Goal: Information Seeking & Learning: Find specific page/section

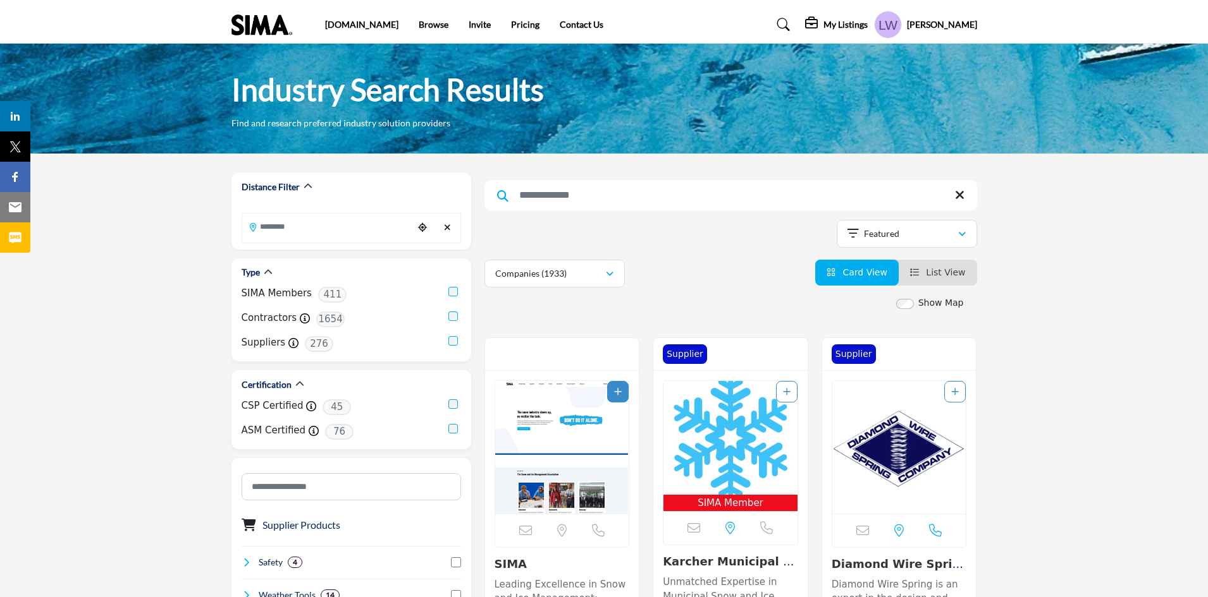
click at [864, 24] on h5 "My Listings" at bounding box center [845, 24] width 44 height 11
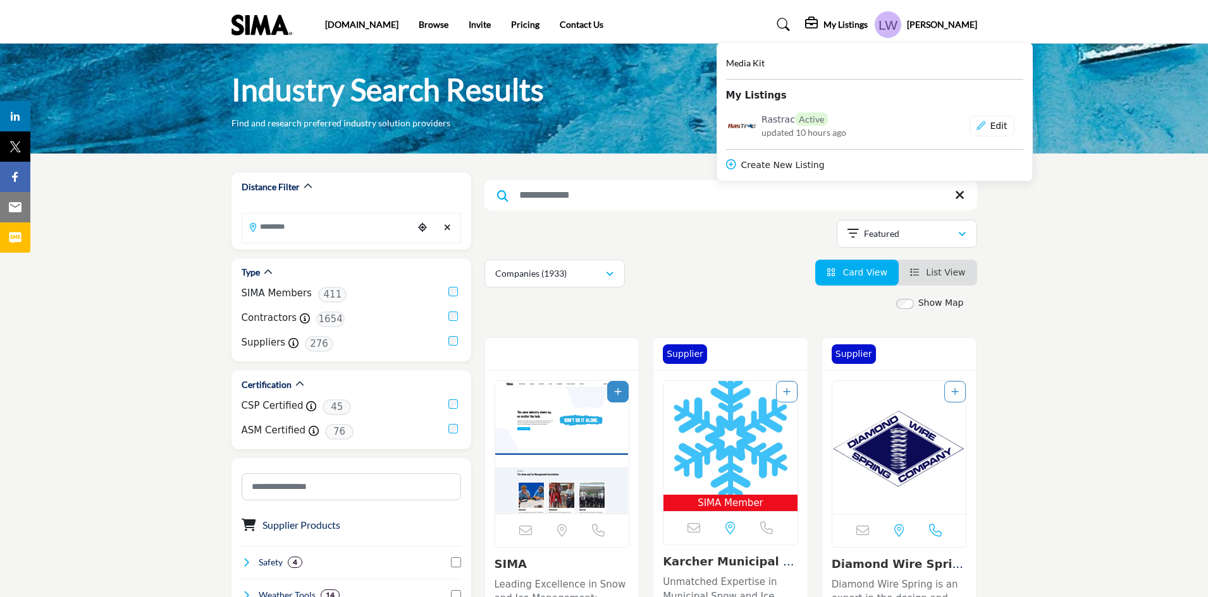
click at [801, 110] on div "Media Kit My Listings Rastrac Active" at bounding box center [874, 114] width 297 height 116
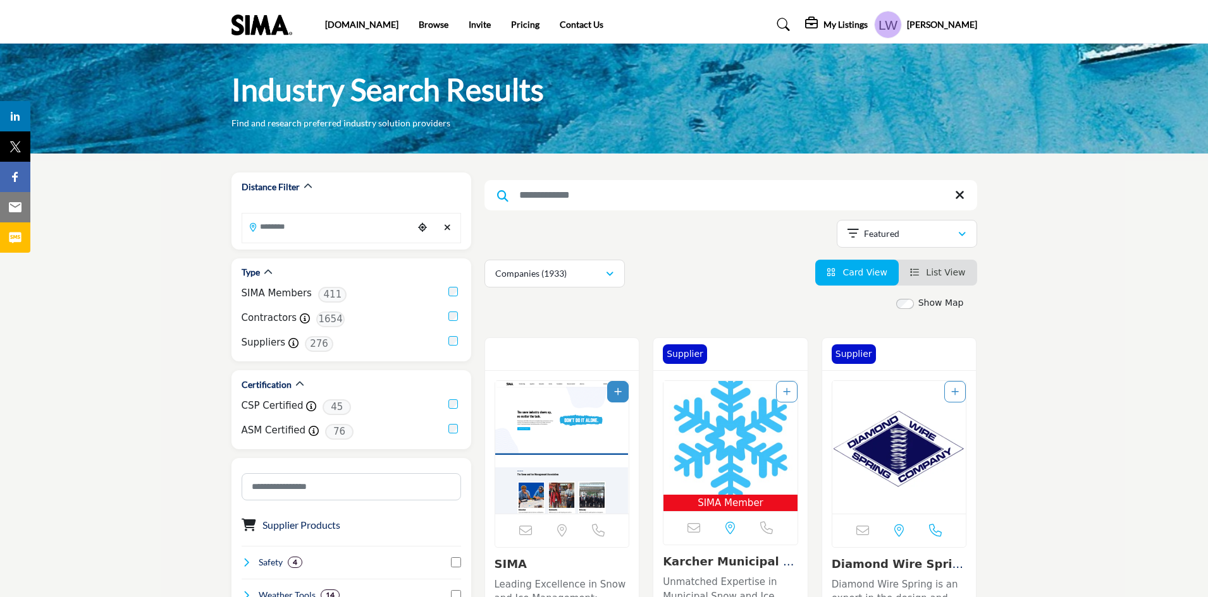
click at [865, 21] on h5 "My Listings" at bounding box center [845, 24] width 44 height 11
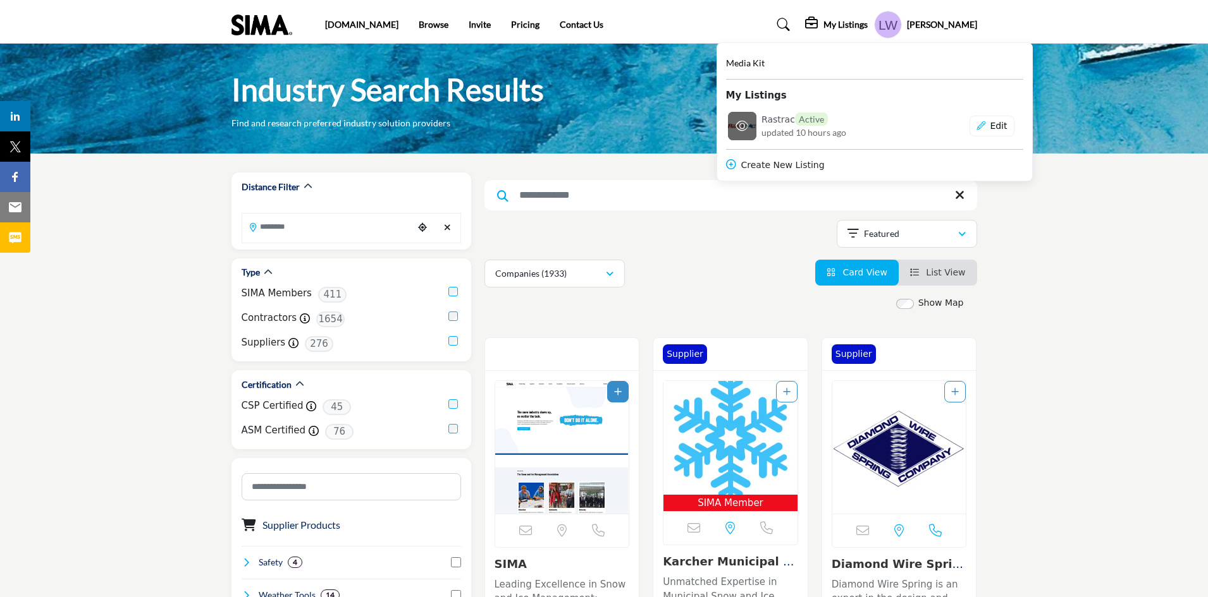
click at [811, 114] on h6 "Rastrac Active" at bounding box center [794, 119] width 66 height 13
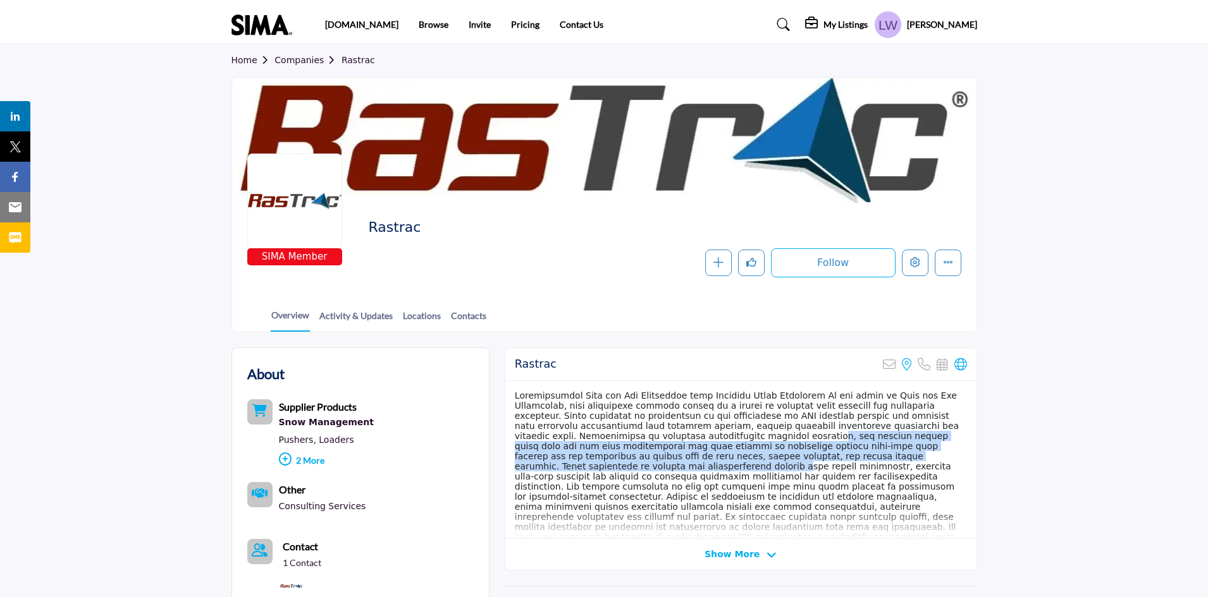
drag, startPoint x: 788, startPoint y: 434, endPoint x: 966, endPoint y: 453, distance: 178.7
click at [966, 453] on div at bounding box center [740, 460] width 471 height 158
copy div "Specializing in providing comprehensive tracking solutions, the company offers …"
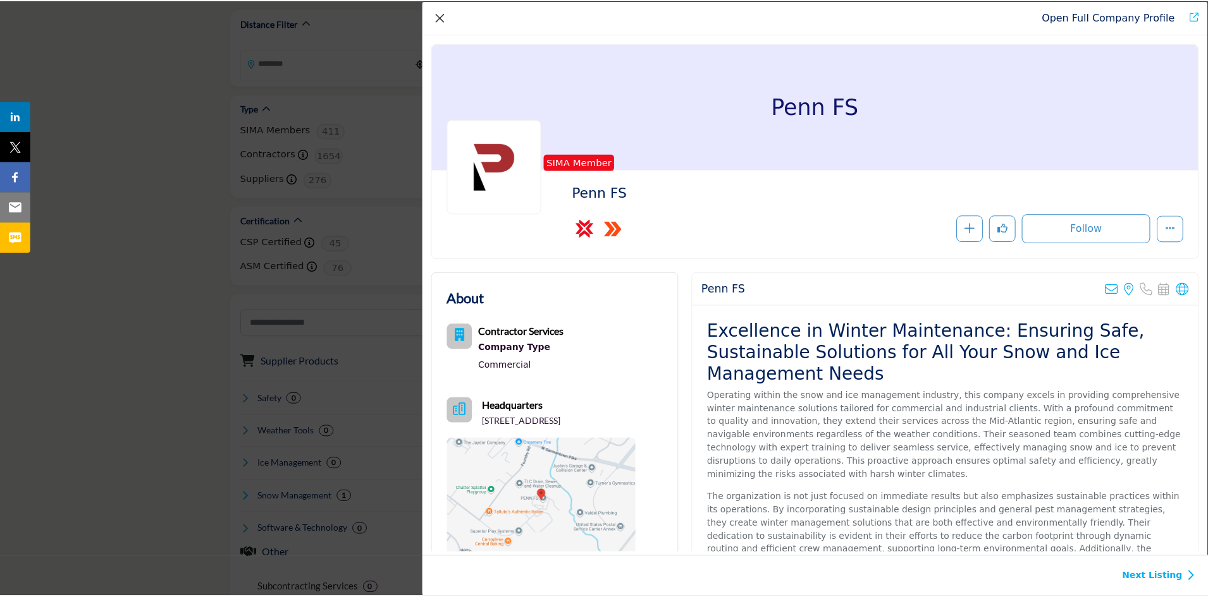
scroll to position [125, 0]
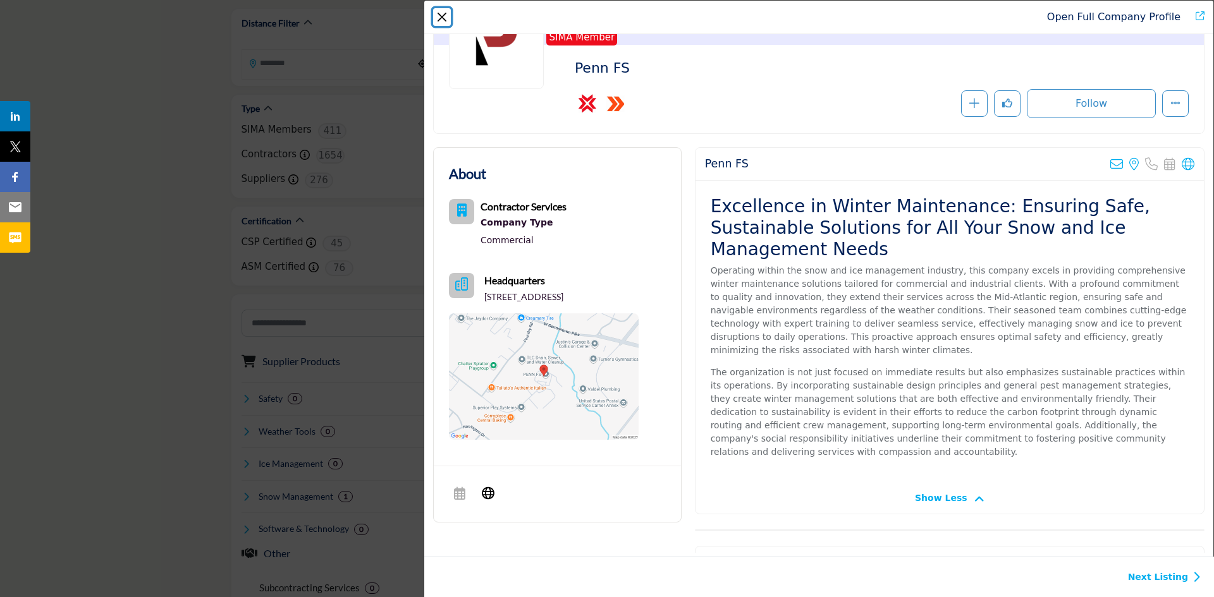
click at [438, 12] on button "Close" at bounding box center [442, 17] width 18 height 18
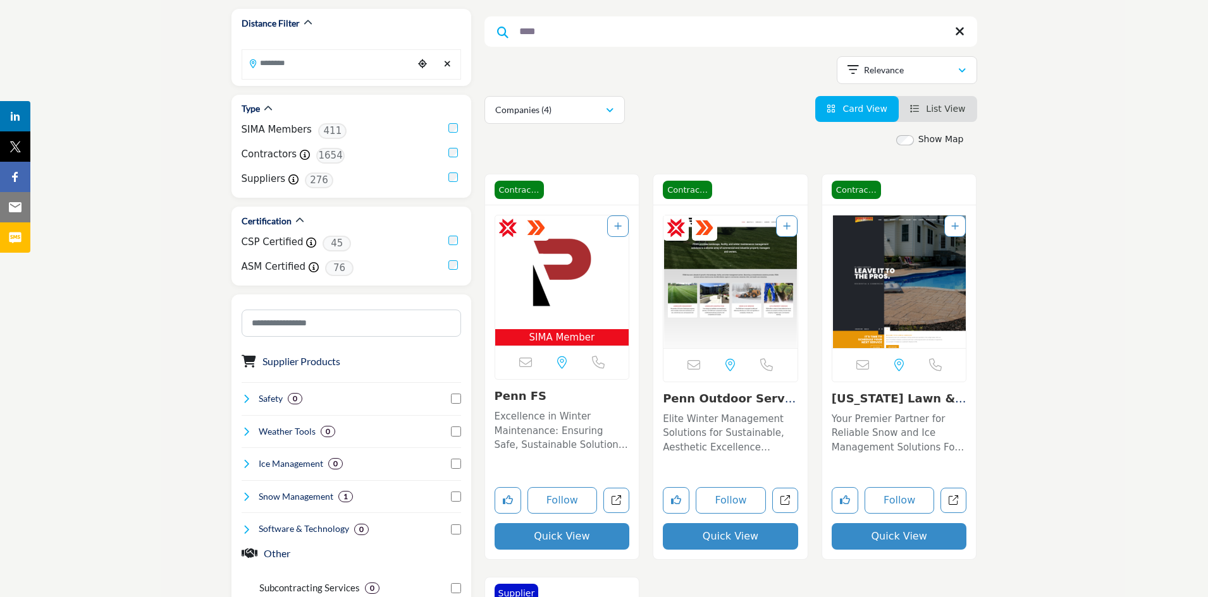
click at [554, 30] on input "****" at bounding box center [730, 31] width 493 height 30
drag, startPoint x: 554, startPoint y: 30, endPoint x: 510, endPoint y: 29, distance: 44.3
click at [510, 29] on input "****" at bounding box center [730, 31] width 493 height 30
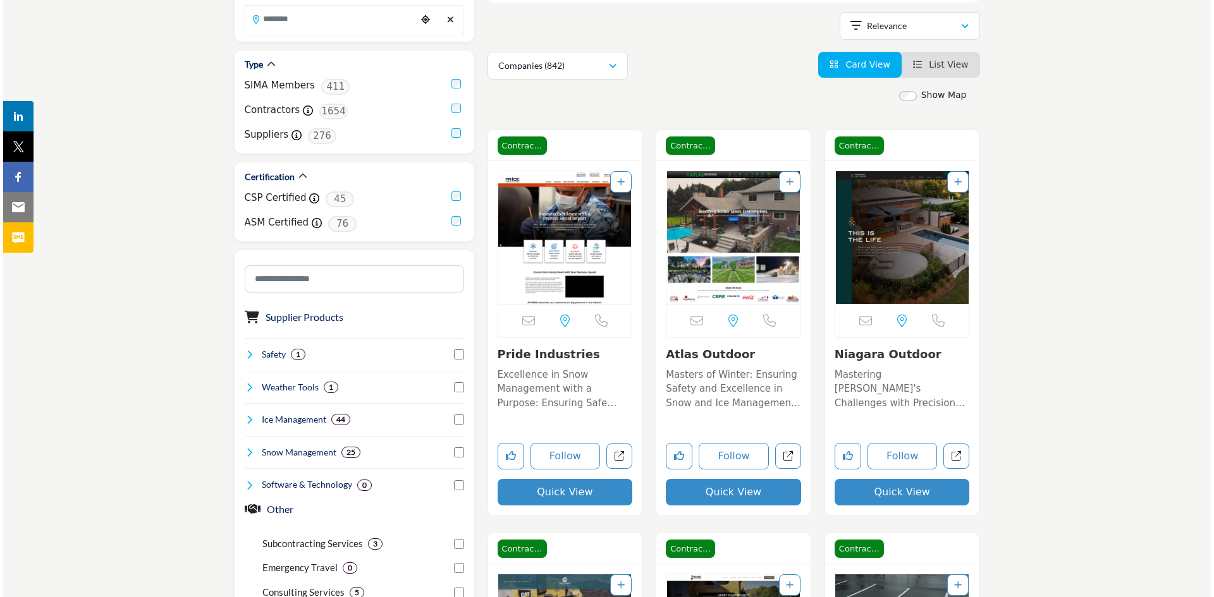
scroll to position [223, 0]
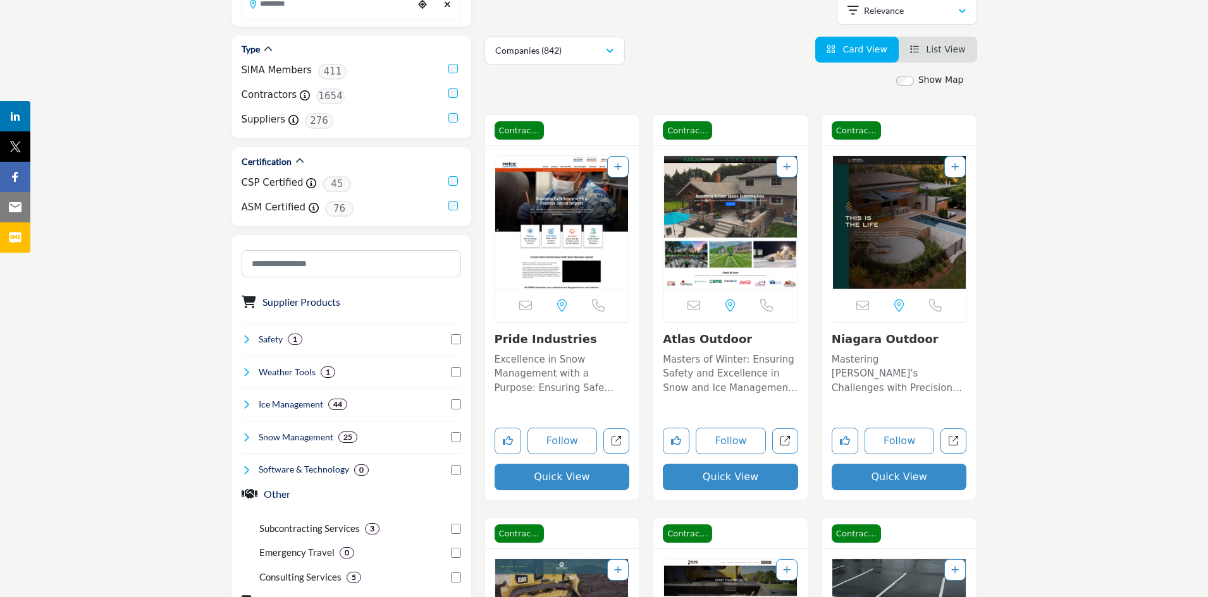
click at [559, 474] on button "Quick View" at bounding box center [561, 477] width 135 height 27
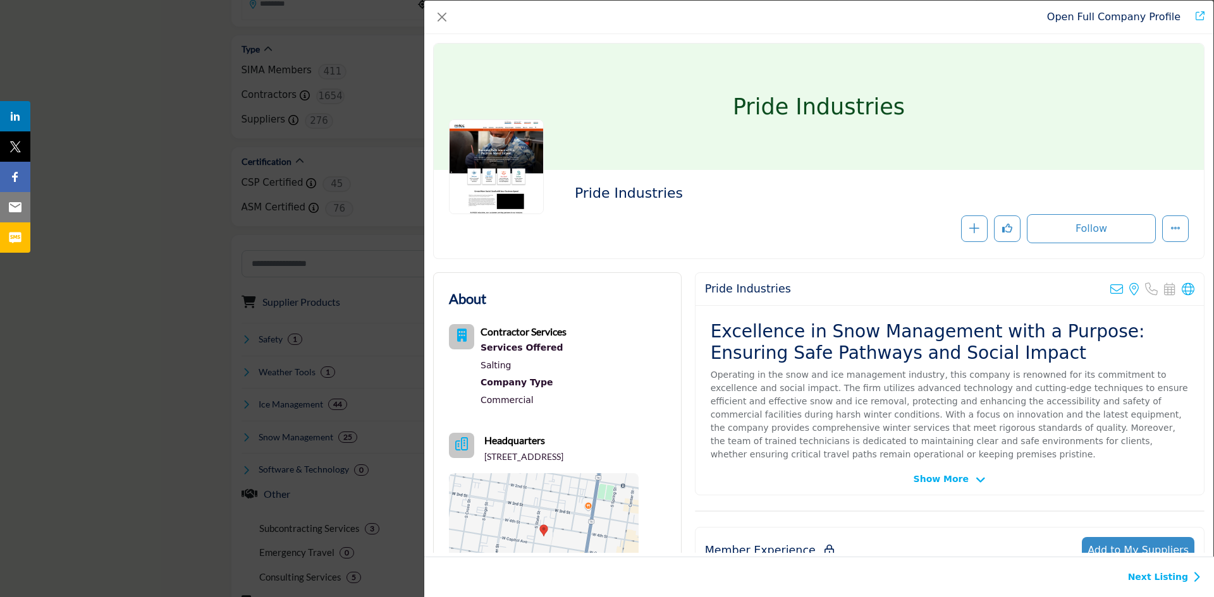
click at [989, 482] on div "Show More" at bounding box center [949, 479] width 508 height 13
click at [964, 479] on span "Show More" at bounding box center [950, 479] width 72 height 13
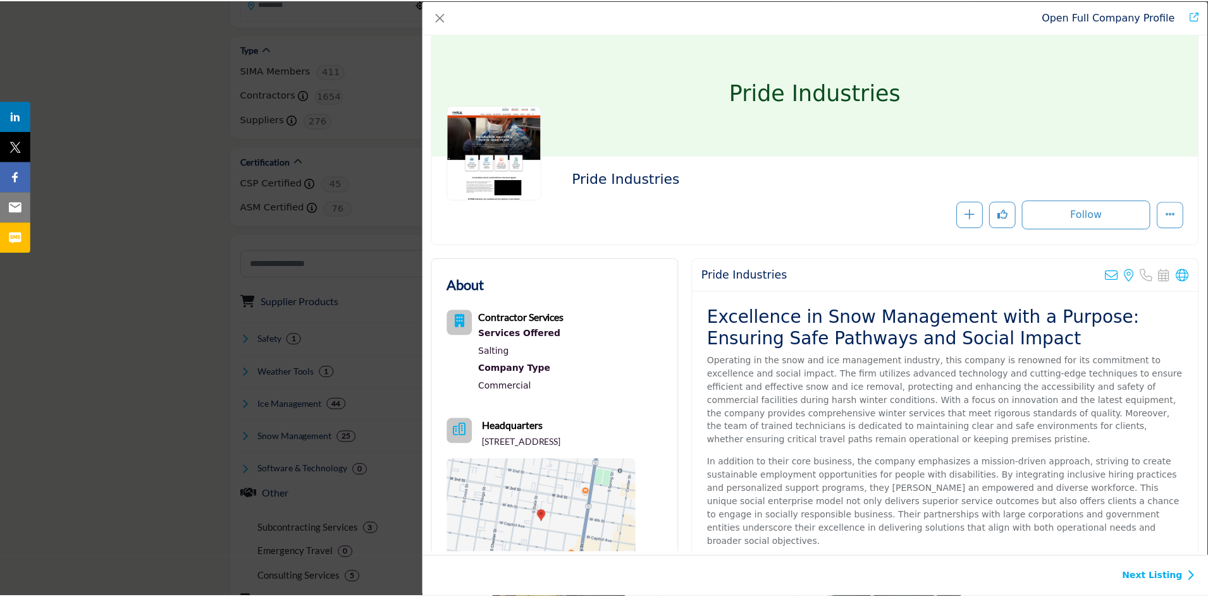
scroll to position [0, 0]
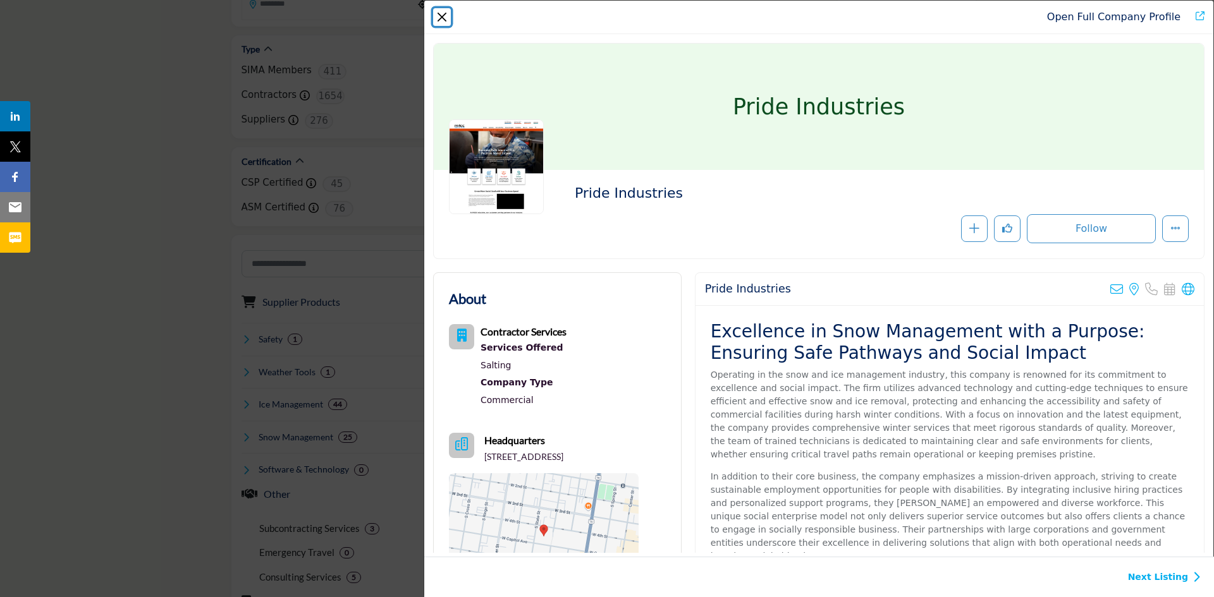
click at [443, 16] on button "Close" at bounding box center [442, 17] width 18 height 18
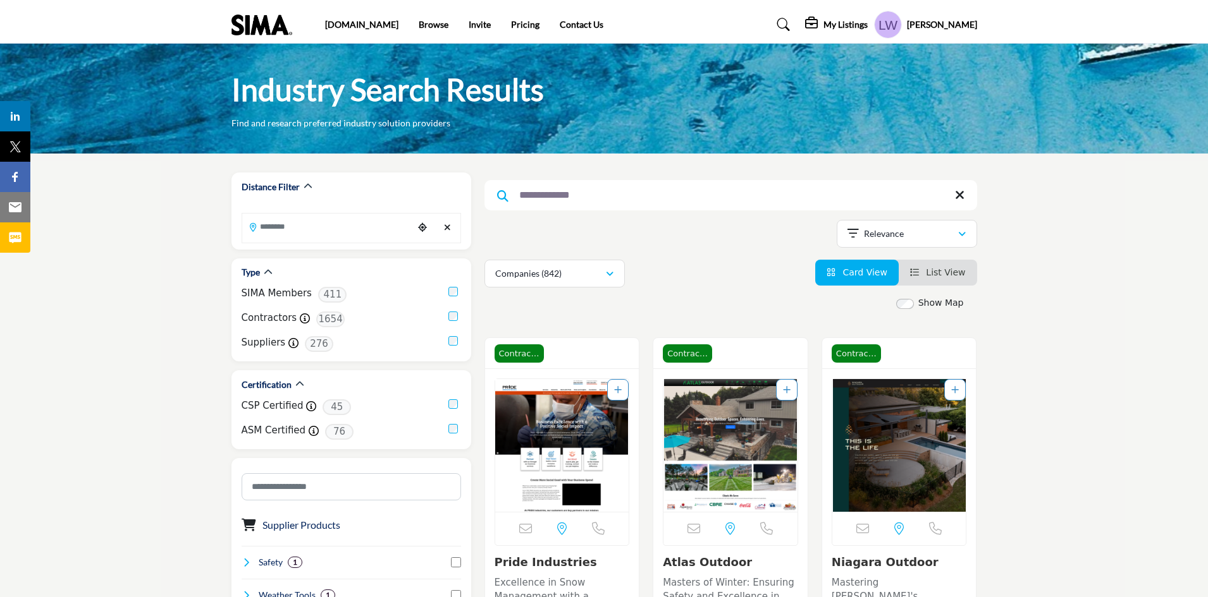
click at [618, 193] on input "**********" at bounding box center [730, 195] width 493 height 30
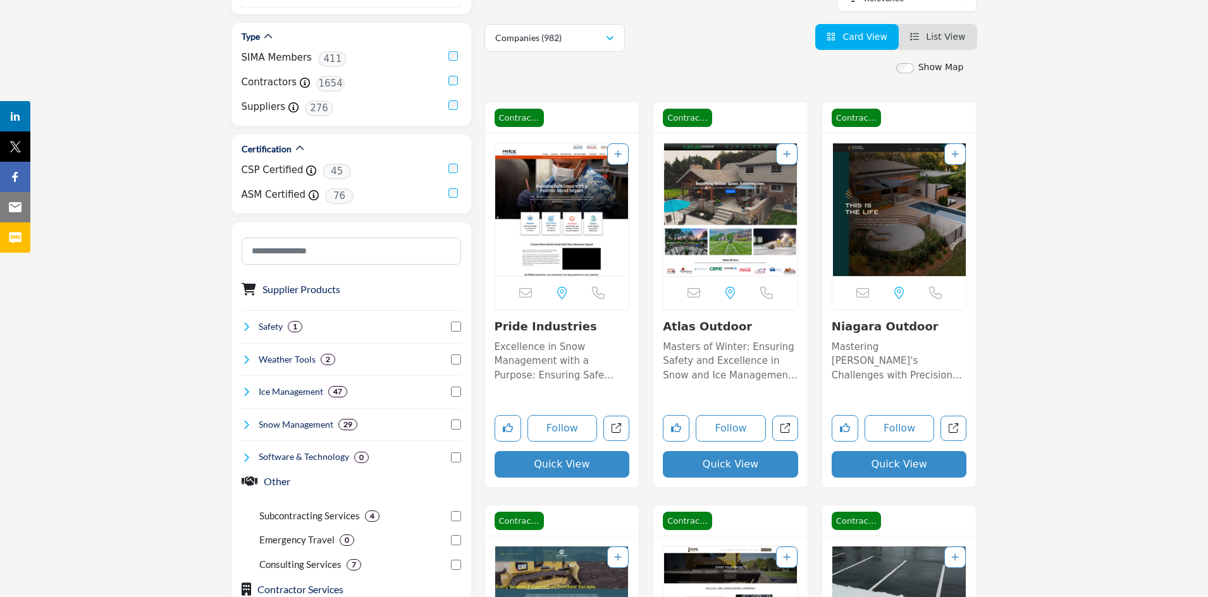
scroll to position [249, 0]
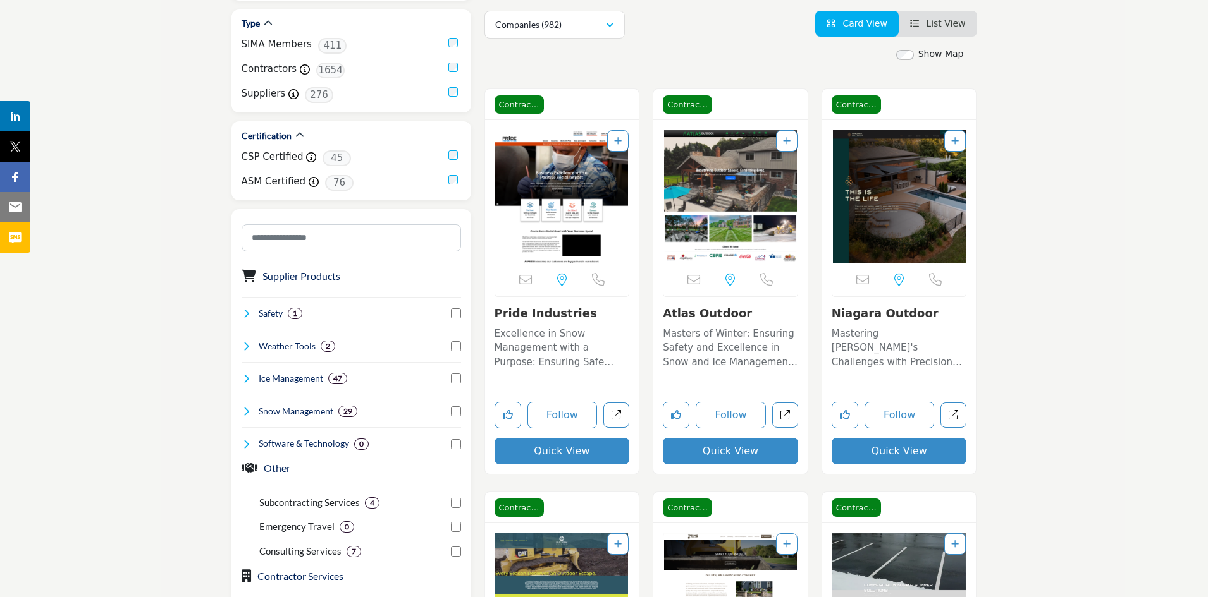
click at [590, 455] on button "Quick View" at bounding box center [561, 451] width 135 height 27
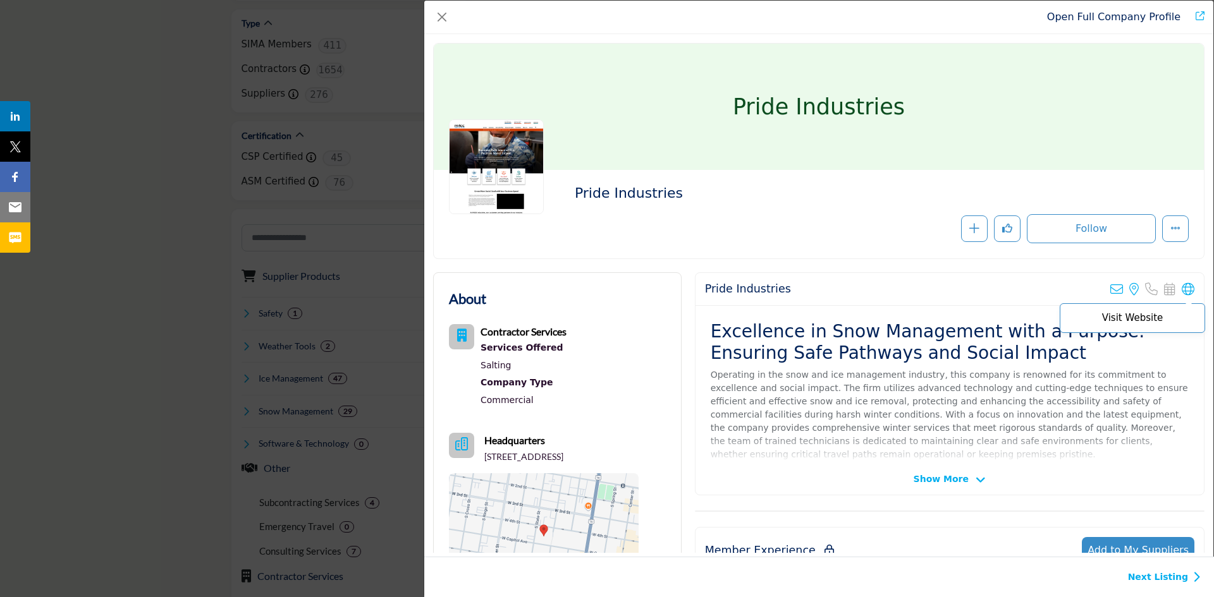
click at [1187, 288] on icon "Company Data Modal" at bounding box center [1188, 289] width 13 height 13
click at [442, 20] on button "Close" at bounding box center [442, 17] width 18 height 18
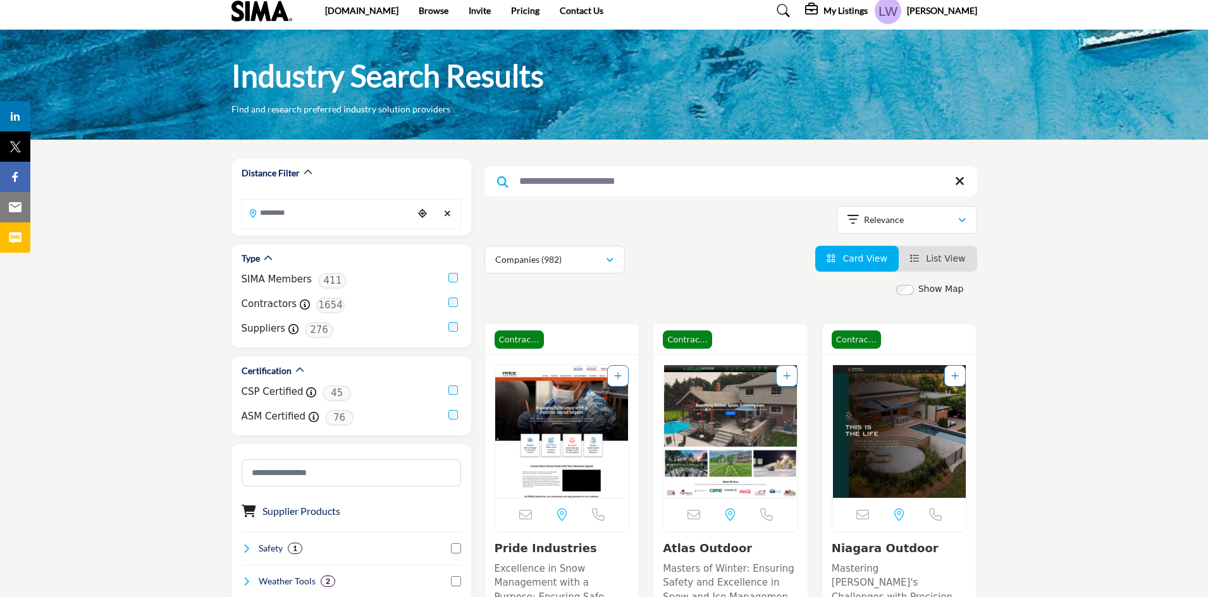
scroll to position [0, 0]
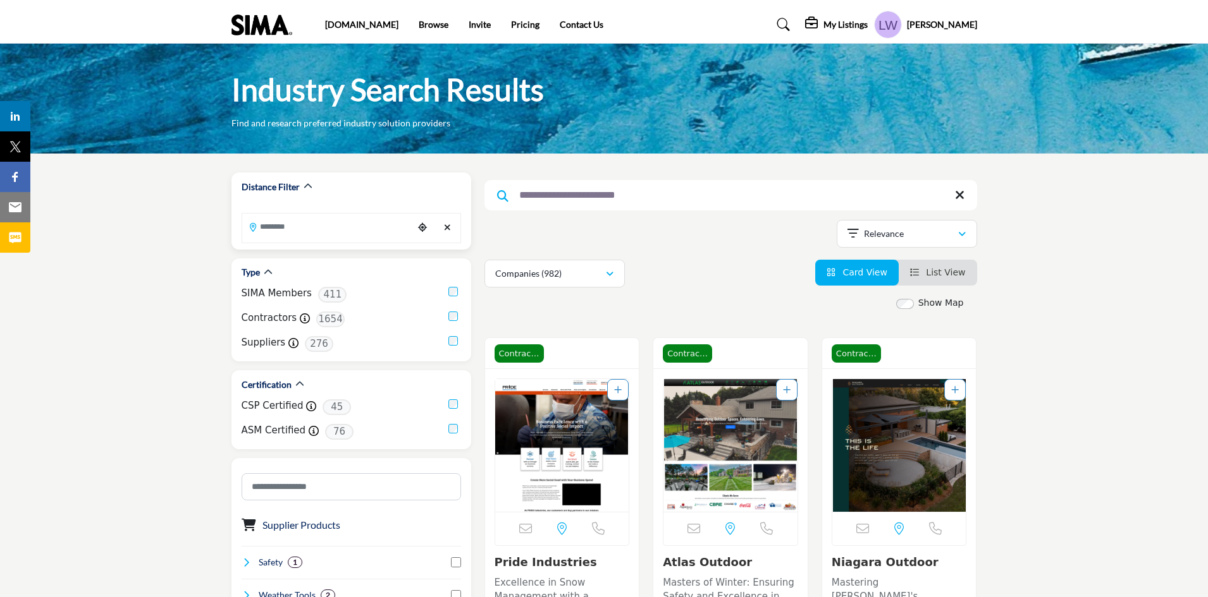
drag, startPoint x: 663, startPoint y: 198, endPoint x: 442, endPoint y: 181, distance: 221.9
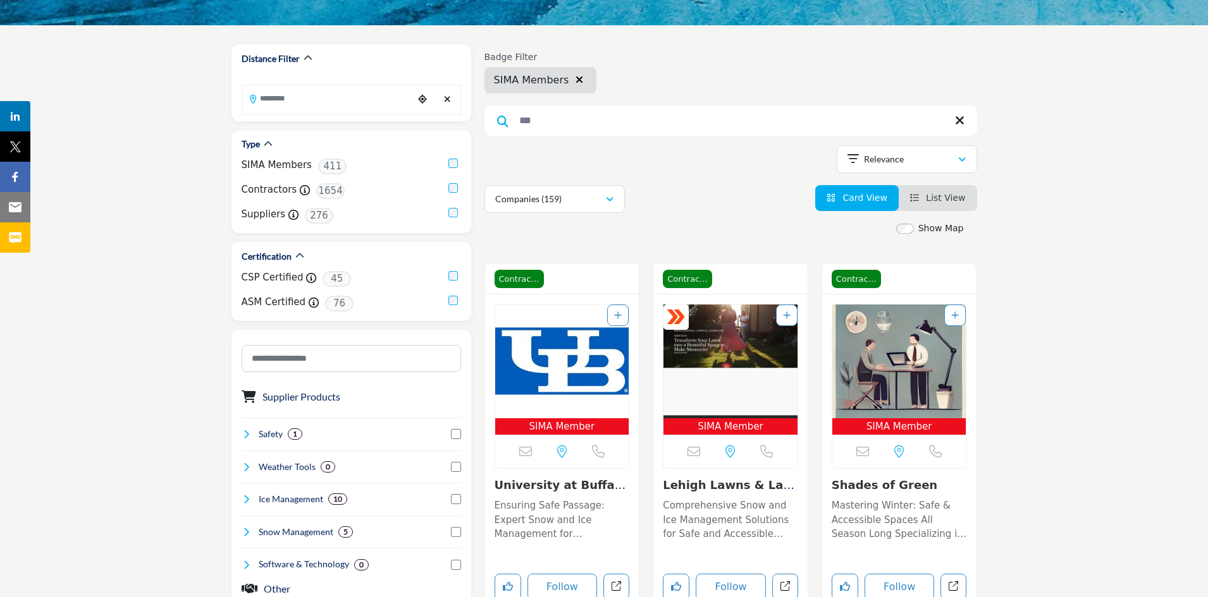
scroll to position [117, 0]
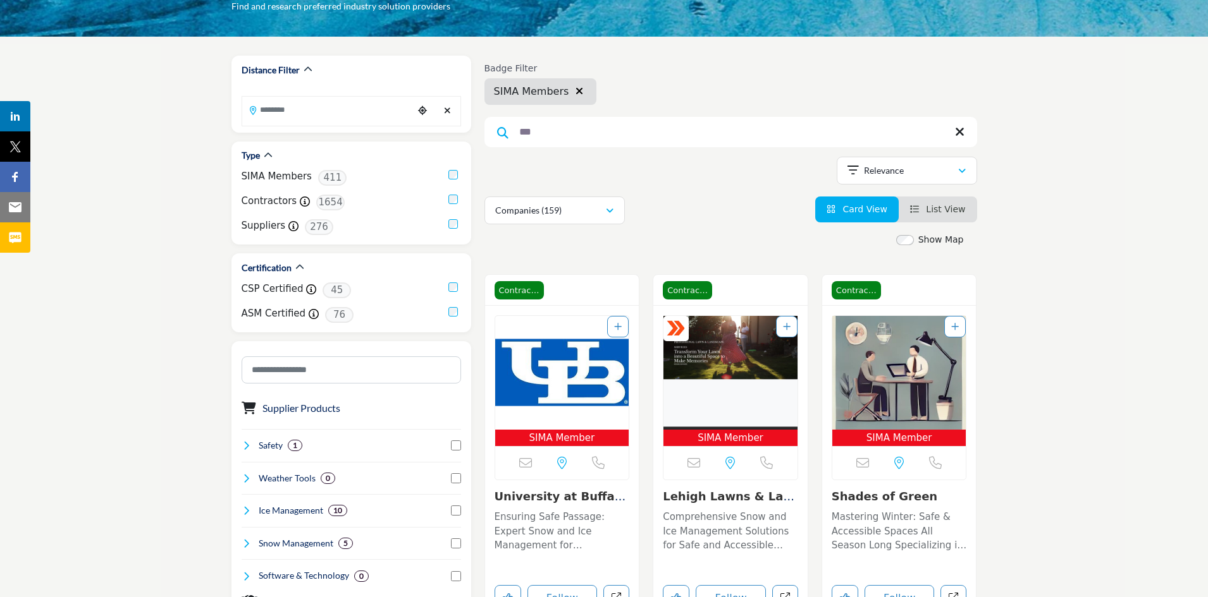
click at [720, 134] on input "***" at bounding box center [730, 132] width 493 height 30
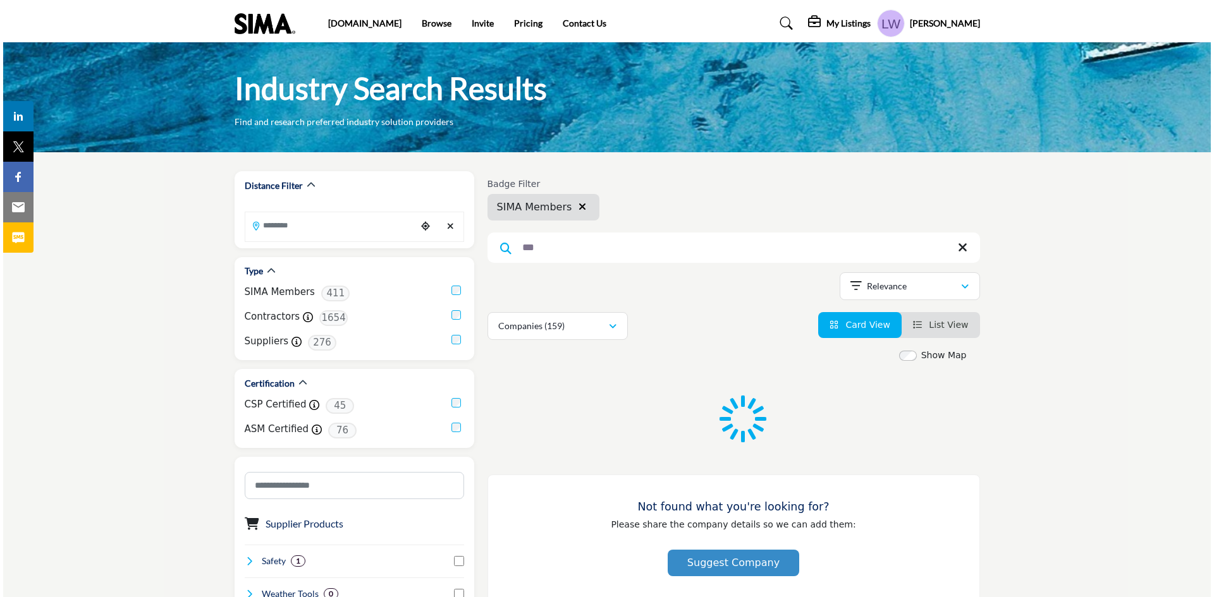
scroll to position [0, 0]
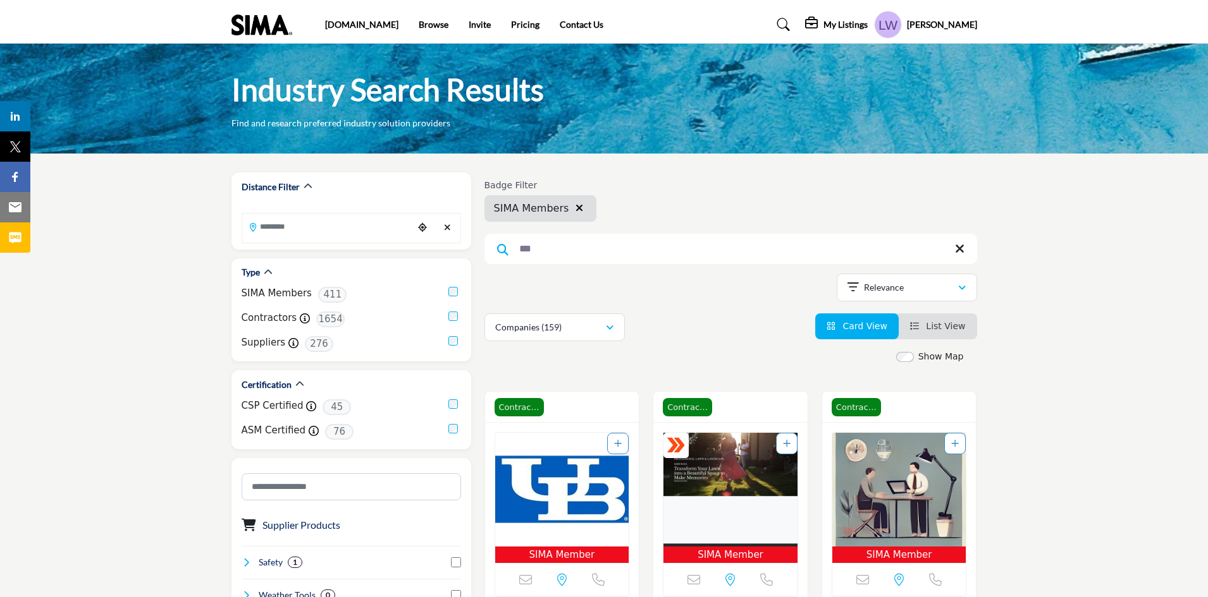
click at [946, 324] on span "List View" at bounding box center [945, 326] width 39 height 10
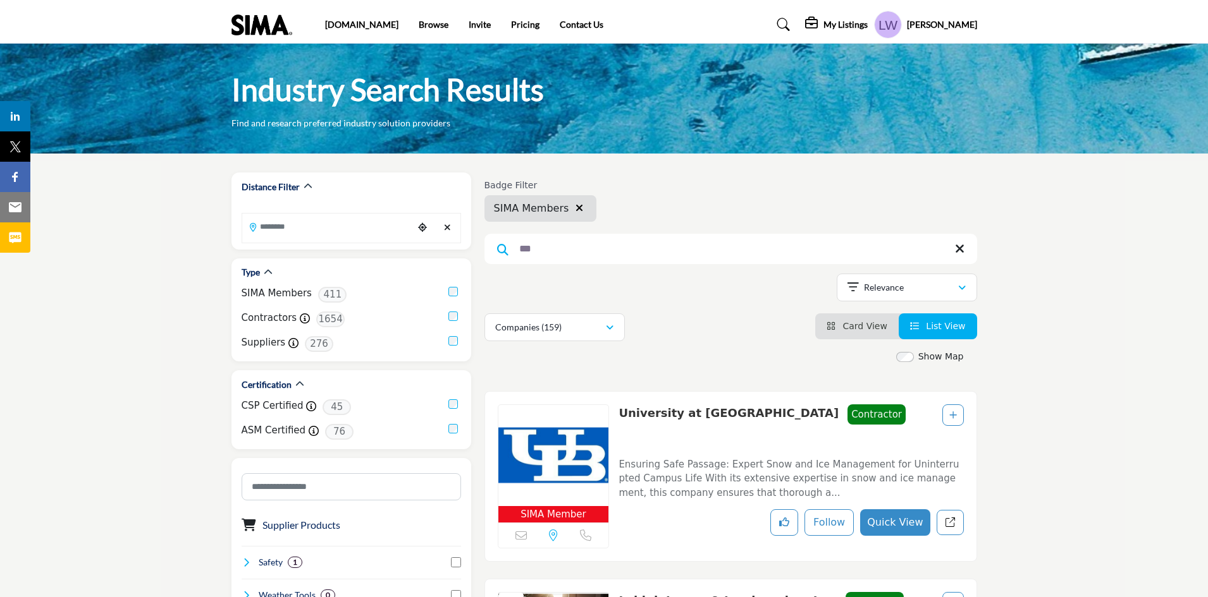
click at [891, 524] on button "Quick View" at bounding box center [895, 523] width 70 height 27
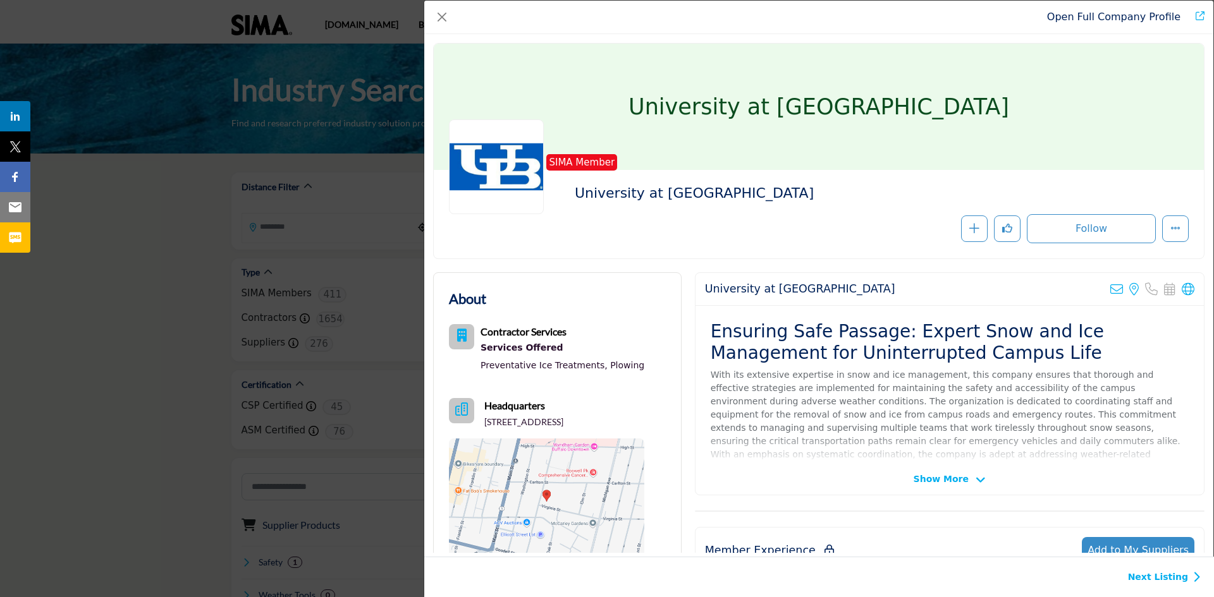
click at [934, 479] on span "Show More" at bounding box center [941, 479] width 55 height 13
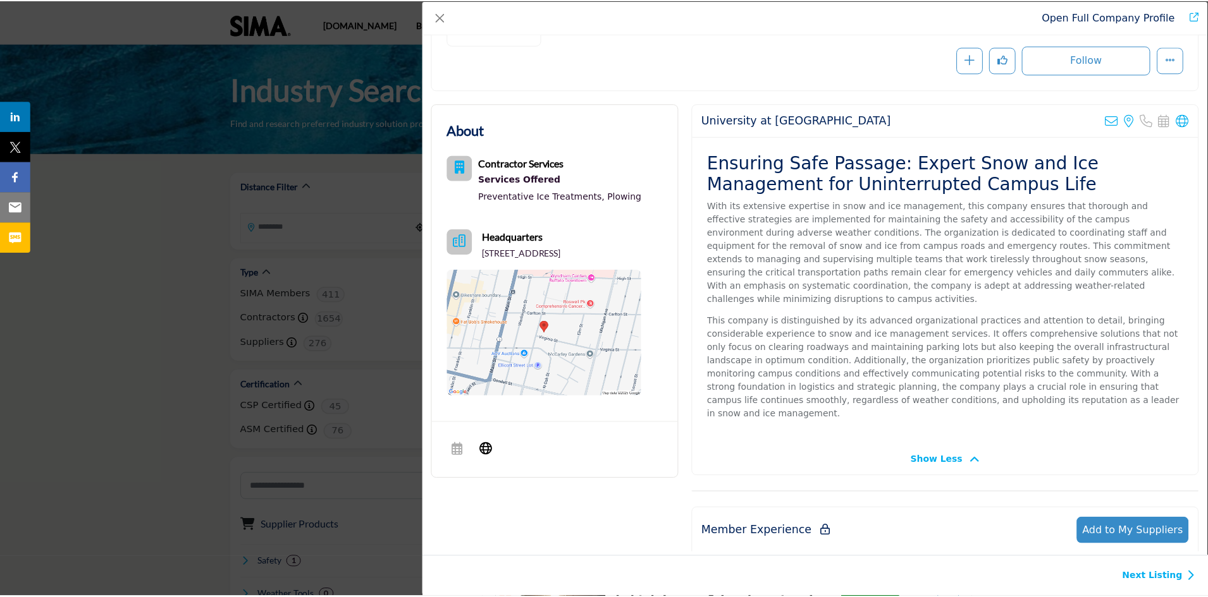
scroll to position [163, 0]
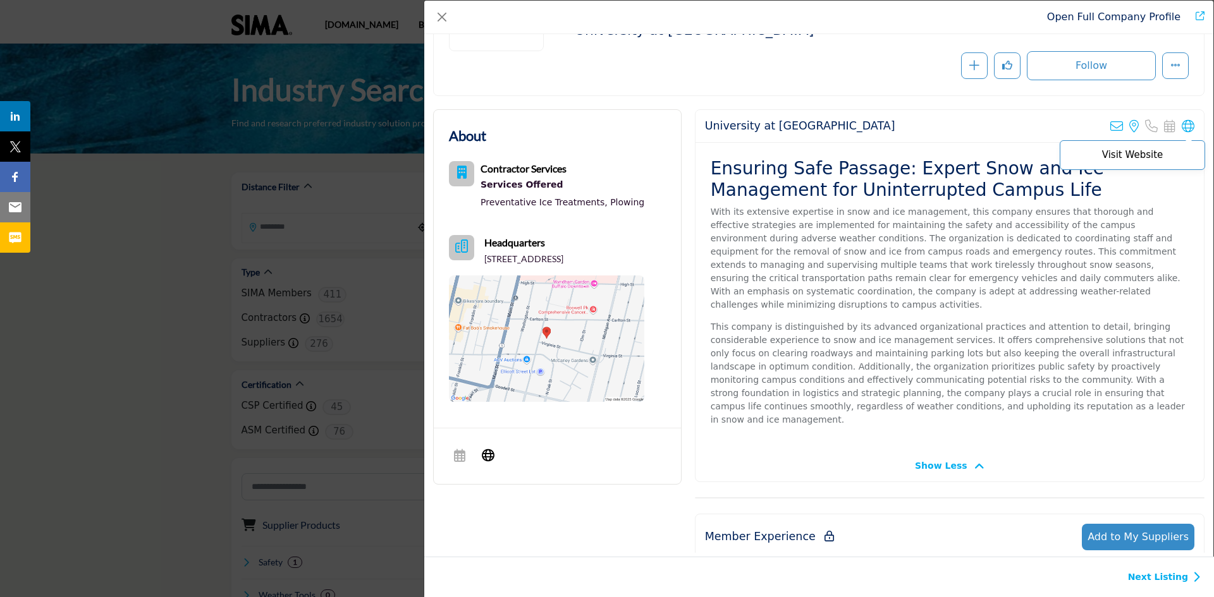
click at [1182, 125] on icon "Company Data Modal" at bounding box center [1188, 126] width 13 height 13
click at [445, 21] on button "Close" at bounding box center [442, 17] width 18 height 18
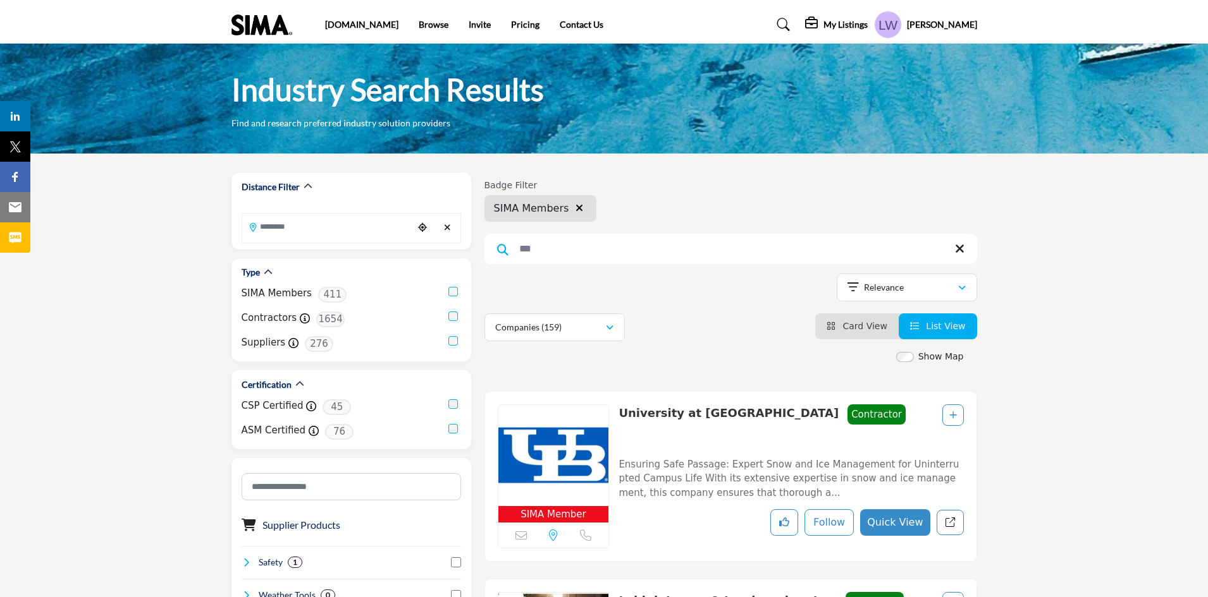
click at [541, 248] on input "***" at bounding box center [730, 249] width 493 height 30
drag, startPoint x: 532, startPoint y: 249, endPoint x: 475, endPoint y: 243, distance: 56.6
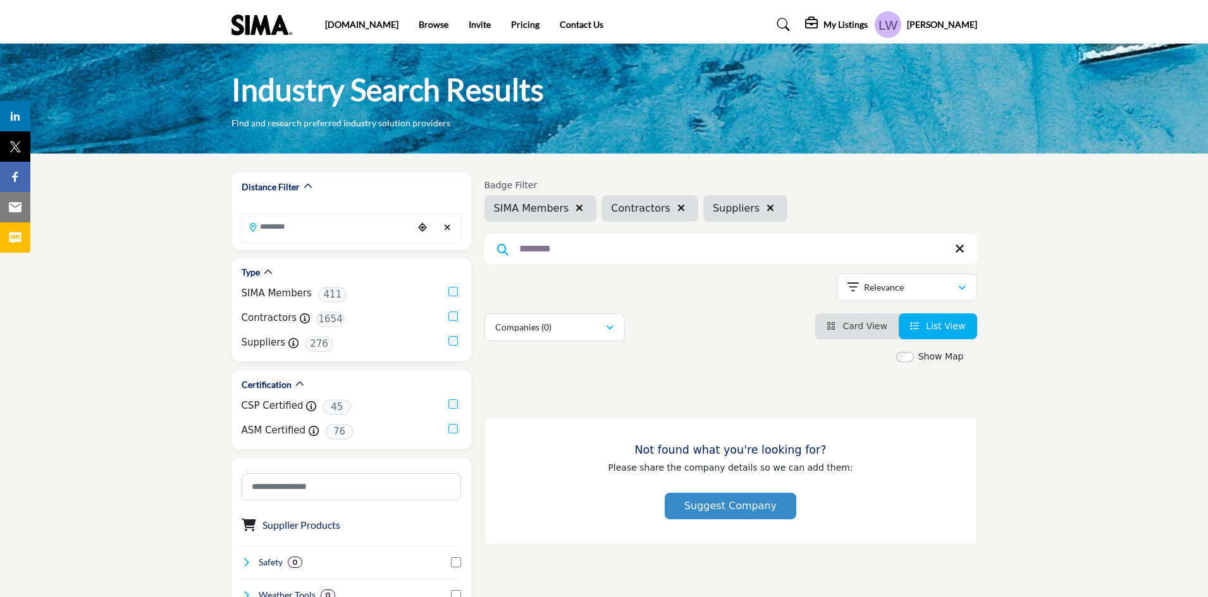
click at [608, 252] on input "********" at bounding box center [730, 249] width 493 height 30
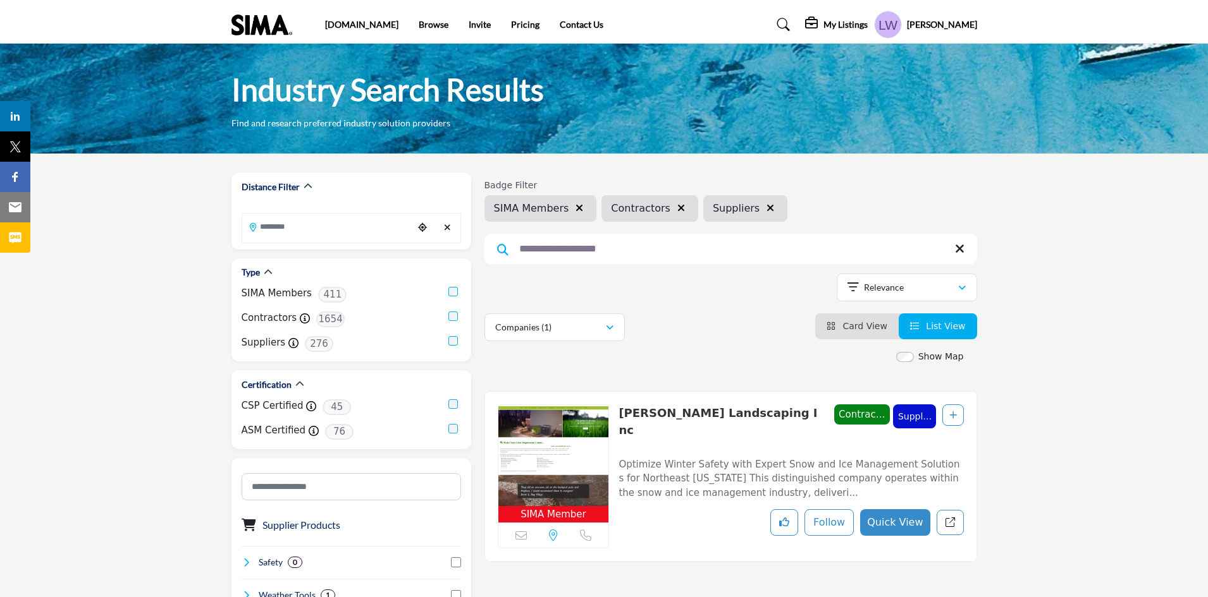
type input "**********"
click at [575, 212] on icon "button" at bounding box center [579, 208] width 8 height 10
click at [560, 207] on icon "button" at bounding box center [564, 208] width 8 height 10
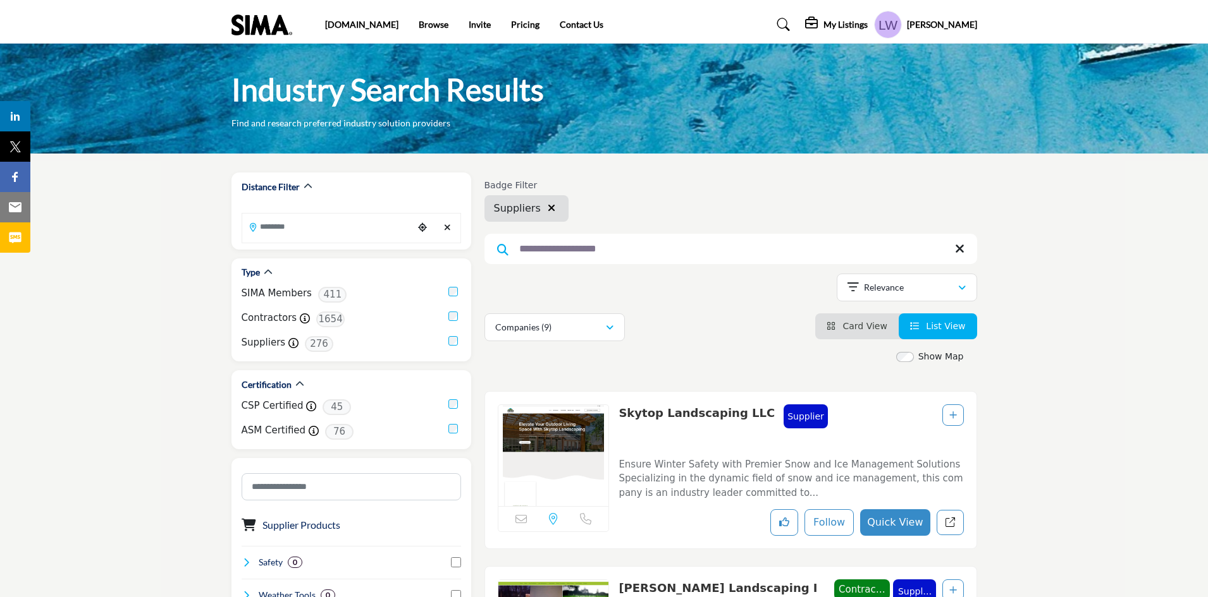
click at [548, 209] on icon "button" at bounding box center [552, 208] width 8 height 10
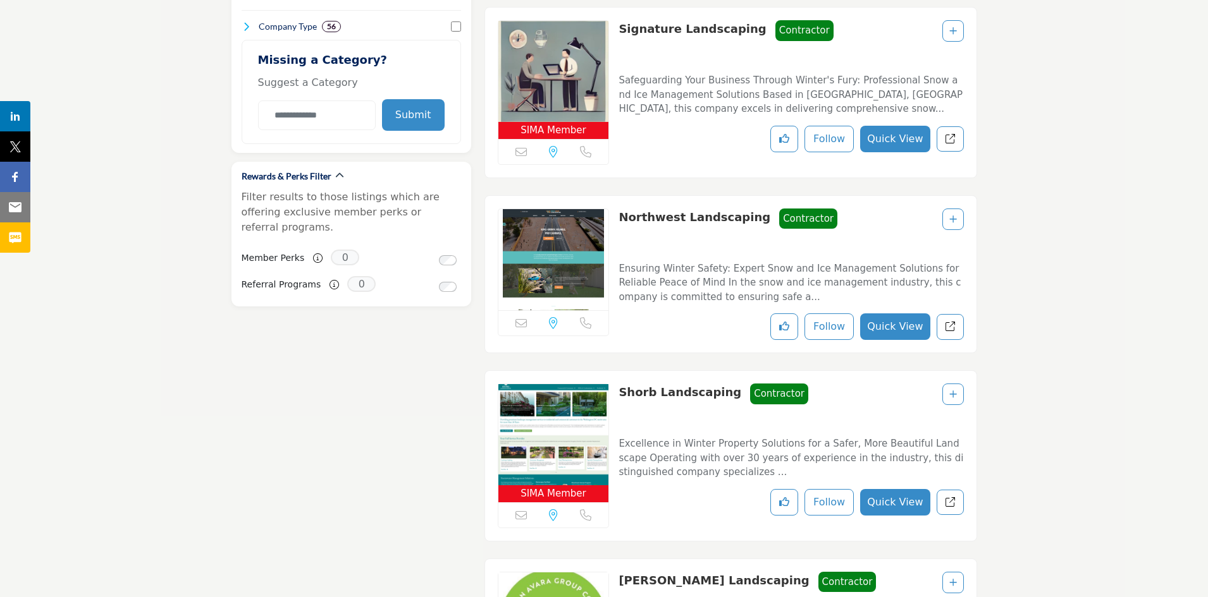
scroll to position [878, 0]
